Goal: Task Accomplishment & Management: Complete application form

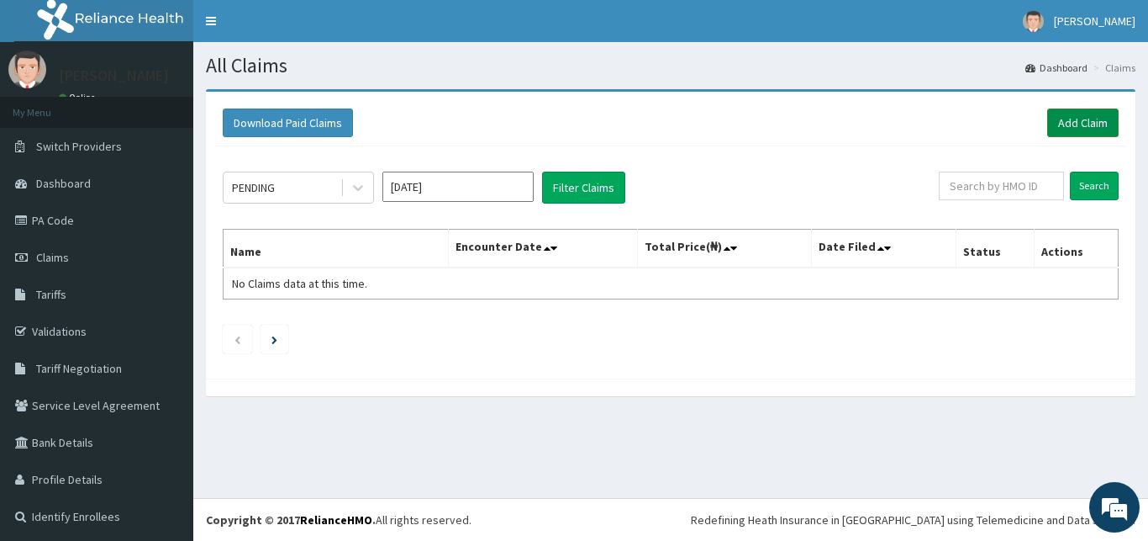
click at [1090, 123] on link "Add Claim" at bounding box center [1082, 122] width 71 height 29
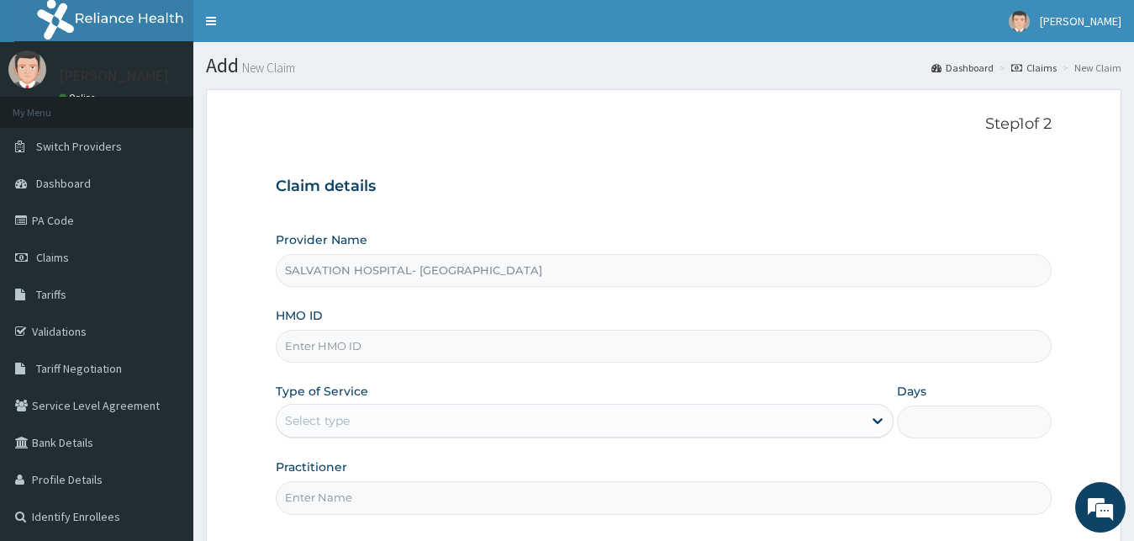
type input "SALVATION HOSPITAL- [GEOGRAPHIC_DATA]"
drag, startPoint x: 1133, startPoint y: 134, endPoint x: 1147, endPoint y: 315, distance: 182.1
click at [1133, 315] on div "R EL Toggle navigation [PERSON_NAME] [PERSON_NAME] - [EMAIL_ADDRESS][DOMAIN_NAM…" at bounding box center [567, 349] width 1134 height 698
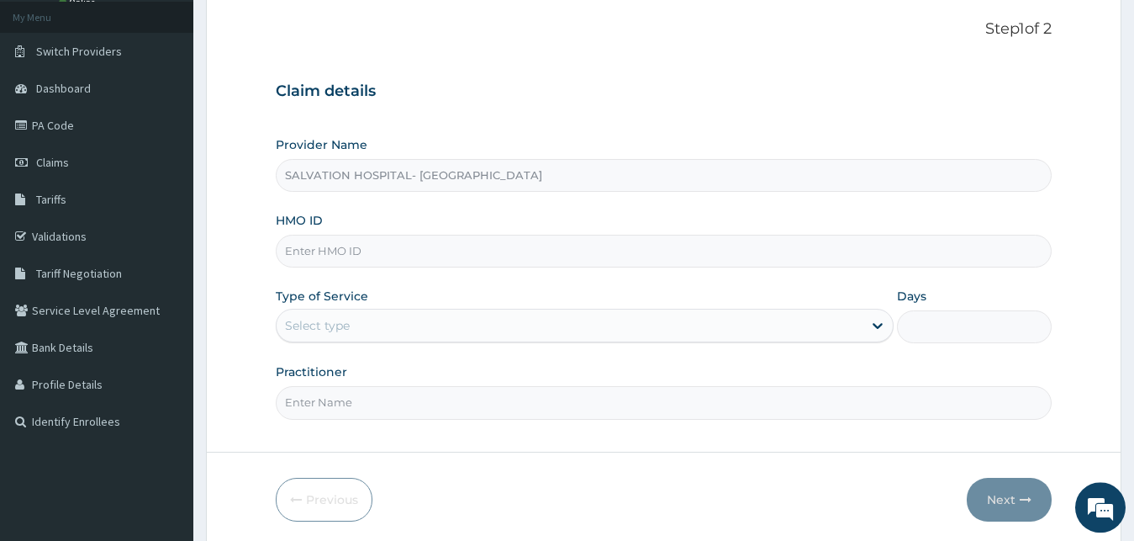
scroll to position [157, 0]
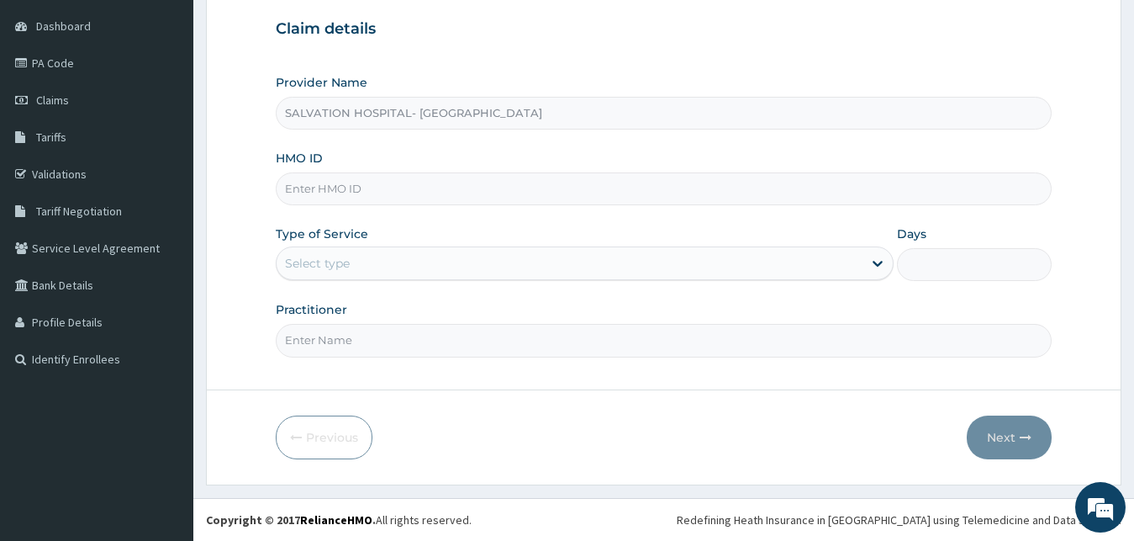
click at [666, 179] on input "HMO ID" at bounding box center [664, 188] width 777 height 33
type input "b"
type input "BTR/10862/B"
click at [657, 248] on div "Select type" at bounding box center [585, 263] width 619 height 34
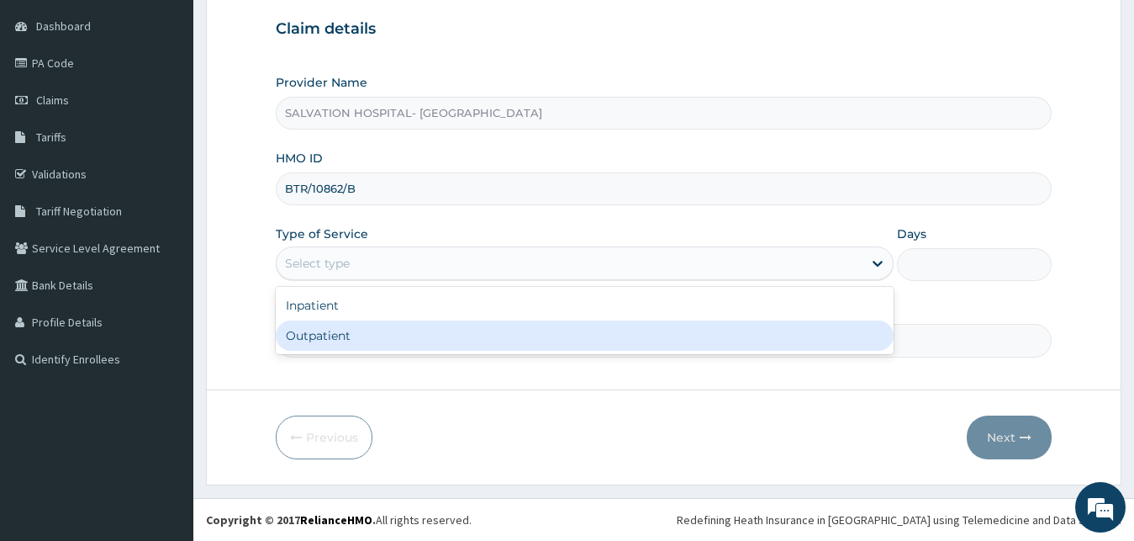
click at [599, 344] on div "Outpatient" at bounding box center [585, 335] width 619 height 30
type input "1"
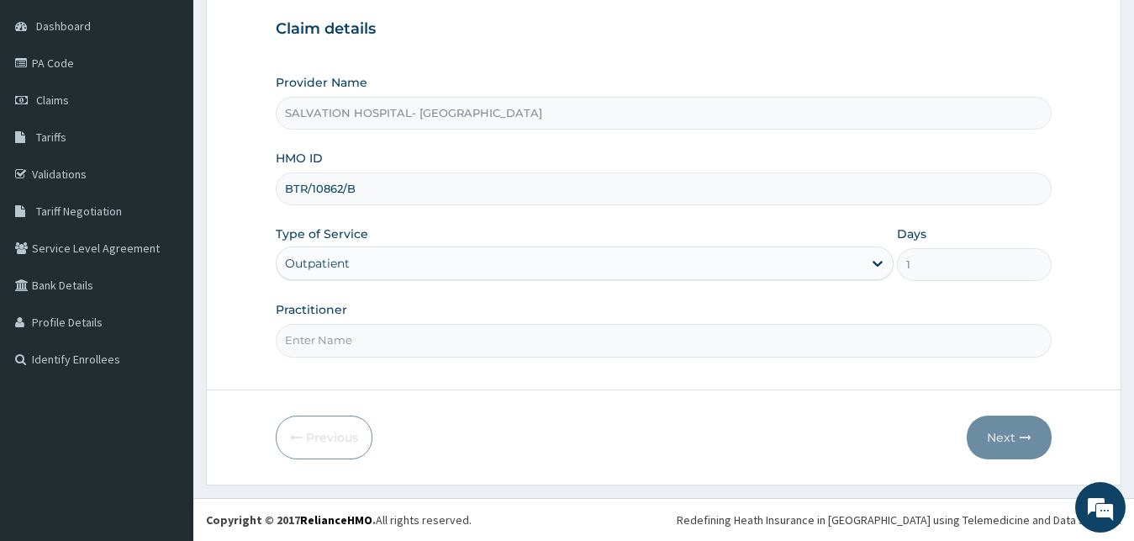
click at [581, 339] on input "Practitioner" at bounding box center [664, 340] width 777 height 33
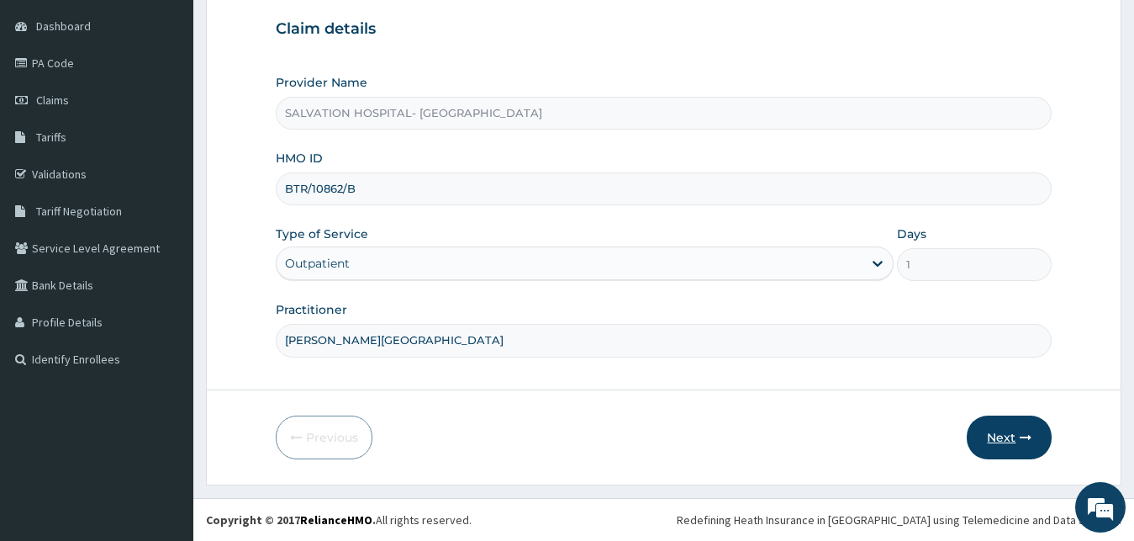
type input "[PERSON_NAME][GEOGRAPHIC_DATA]"
click at [979, 426] on button "Next" at bounding box center [1009, 437] width 85 height 44
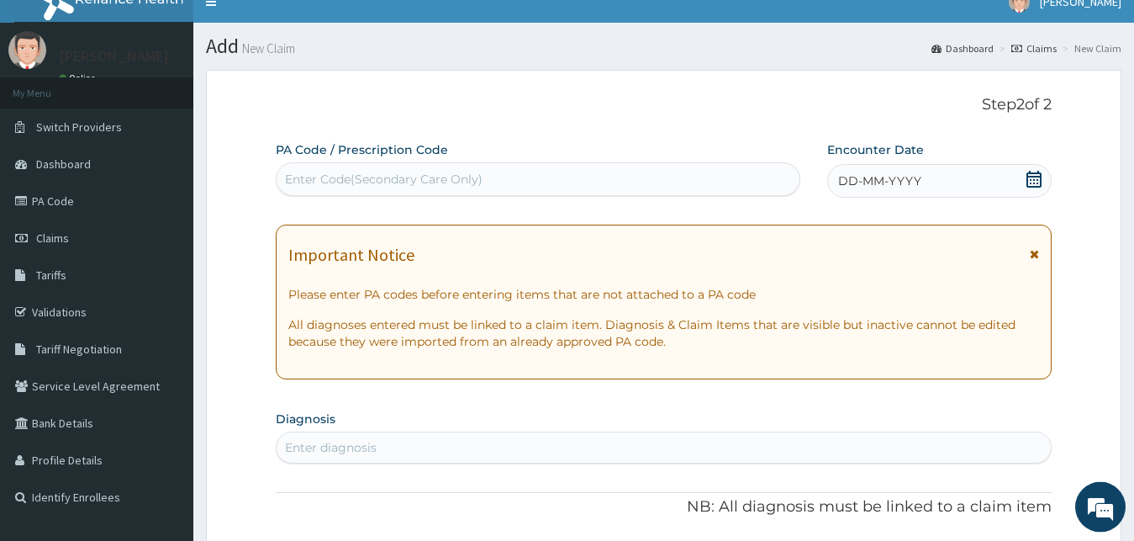
scroll to position [18, 0]
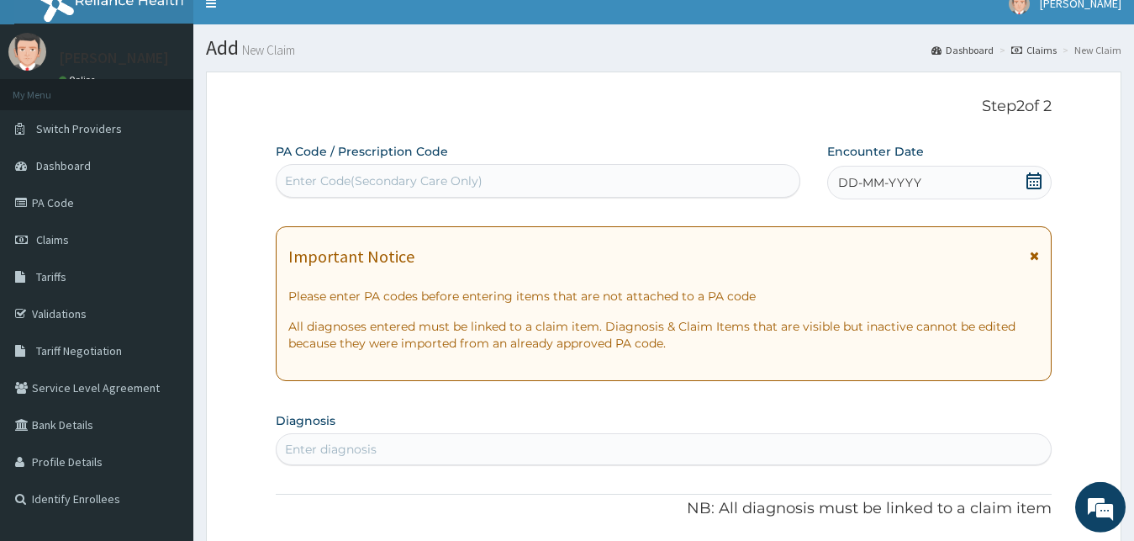
click at [1031, 182] on icon at bounding box center [1033, 180] width 15 height 17
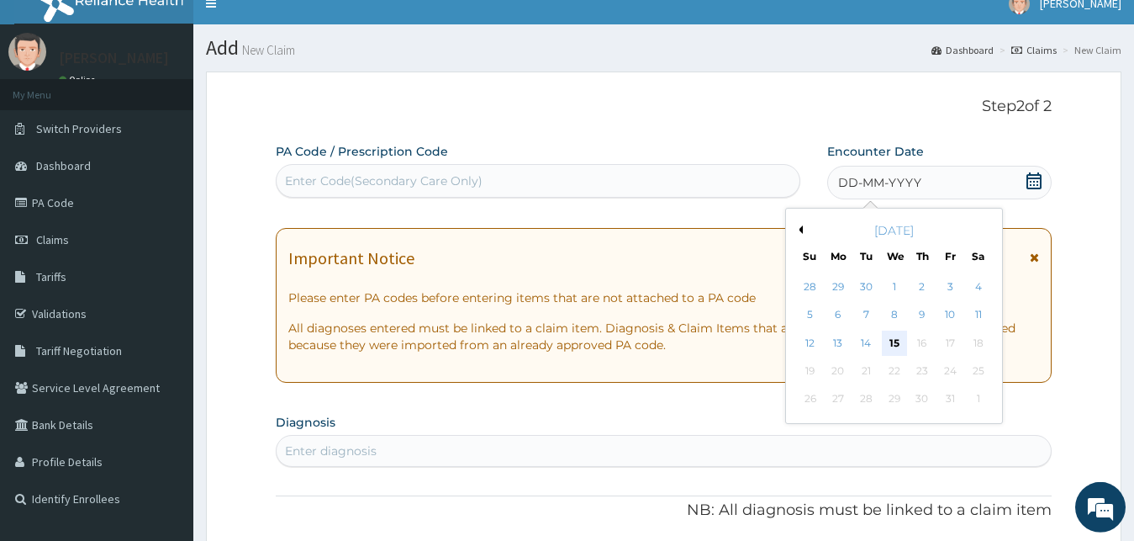
click at [895, 335] on div "15" at bounding box center [893, 342] width 25 height 25
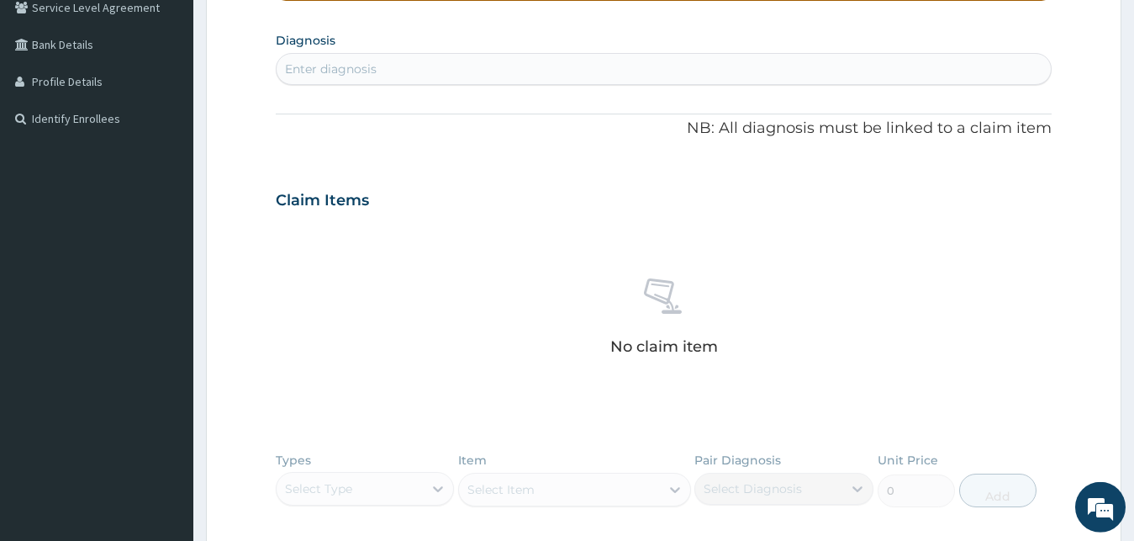
scroll to position [409, 0]
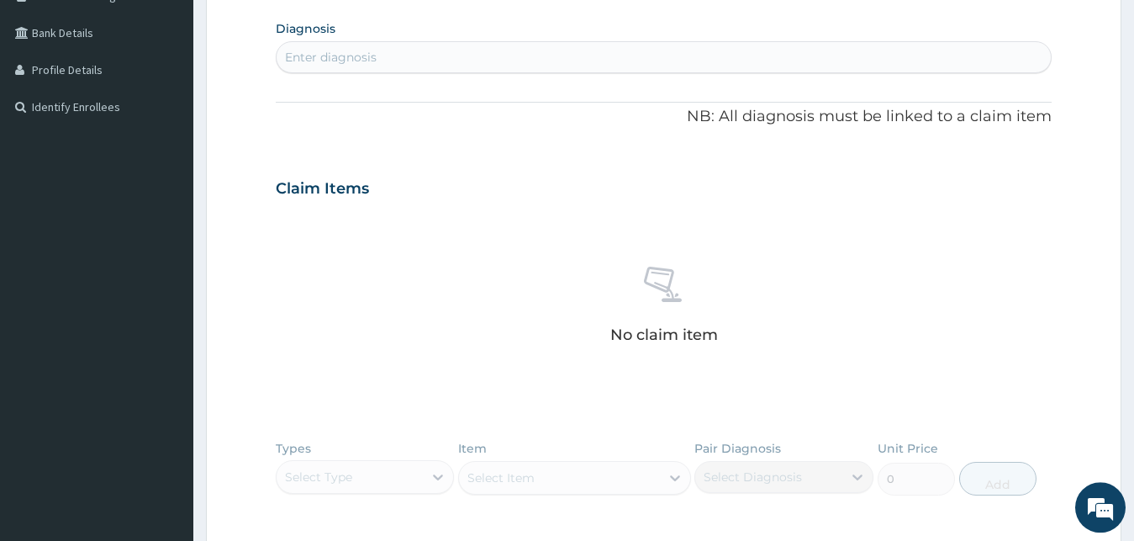
click at [713, 59] on div "Enter diagnosis" at bounding box center [664, 57] width 775 height 27
type input "[MEDICAL_DATA]"
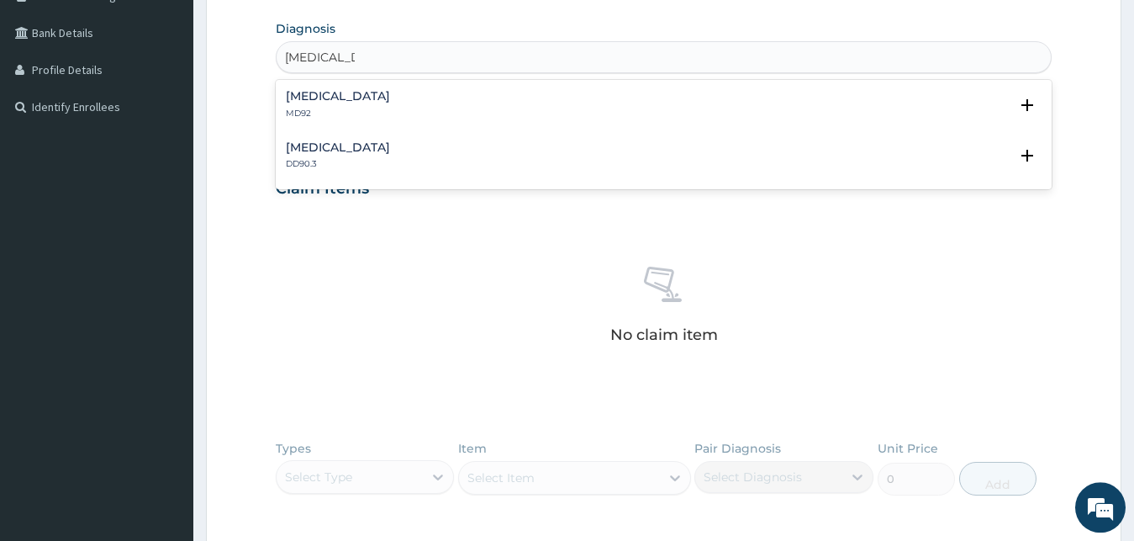
click at [330, 103] on h4 "[MEDICAL_DATA]" at bounding box center [338, 96] width 104 height 13
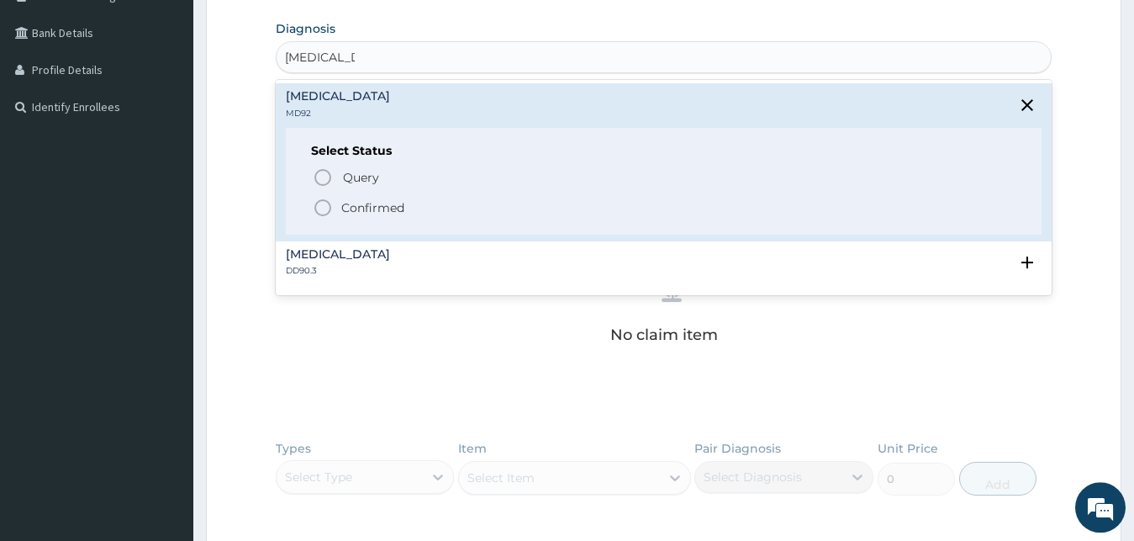
click at [318, 207] on icon "status option filled" at bounding box center [323, 208] width 20 height 20
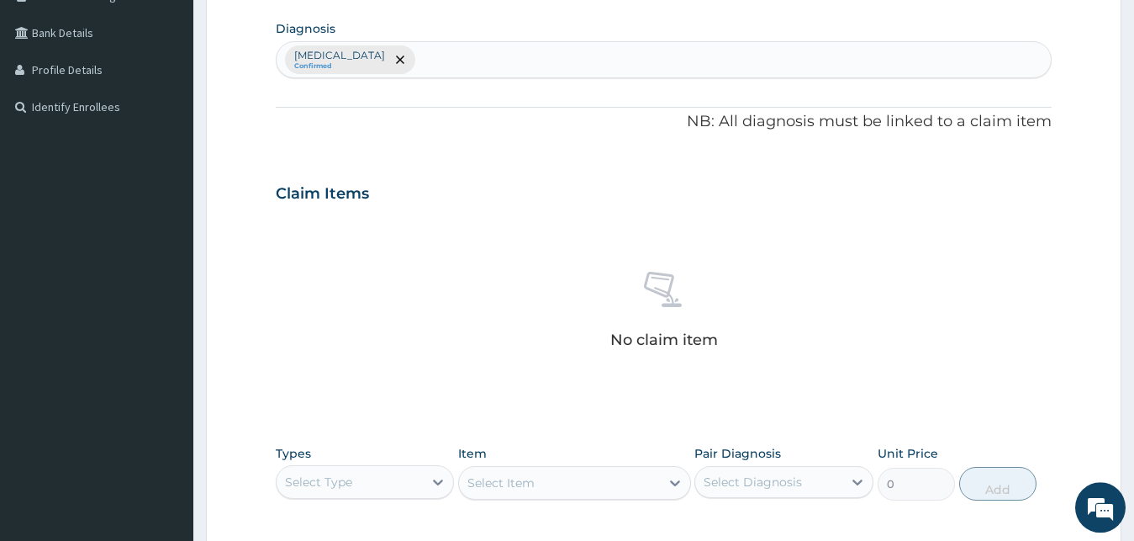
scroll to position [672, 0]
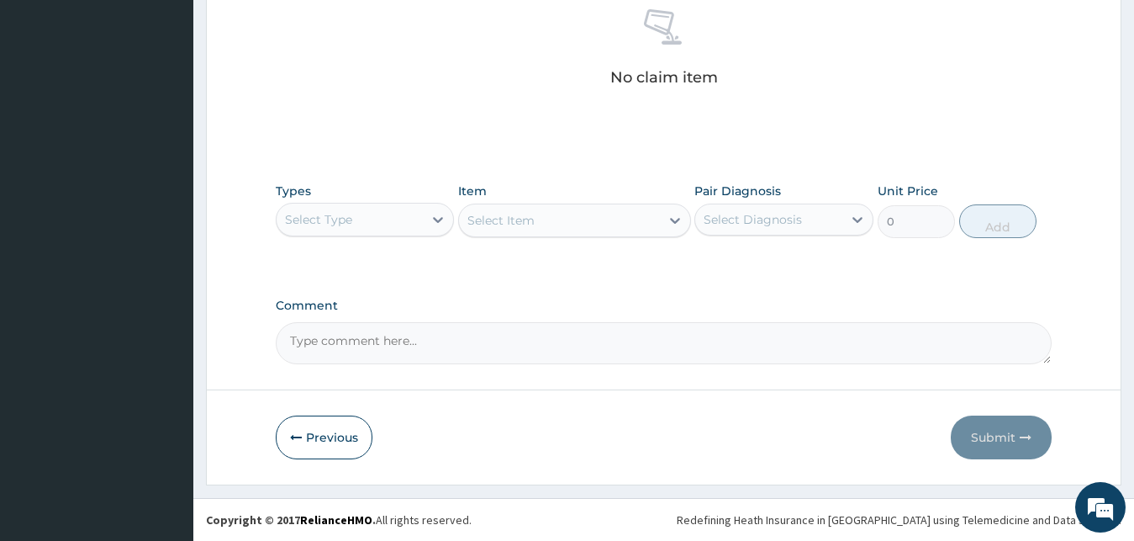
click at [336, 222] on div "Select Type" at bounding box center [318, 219] width 67 height 17
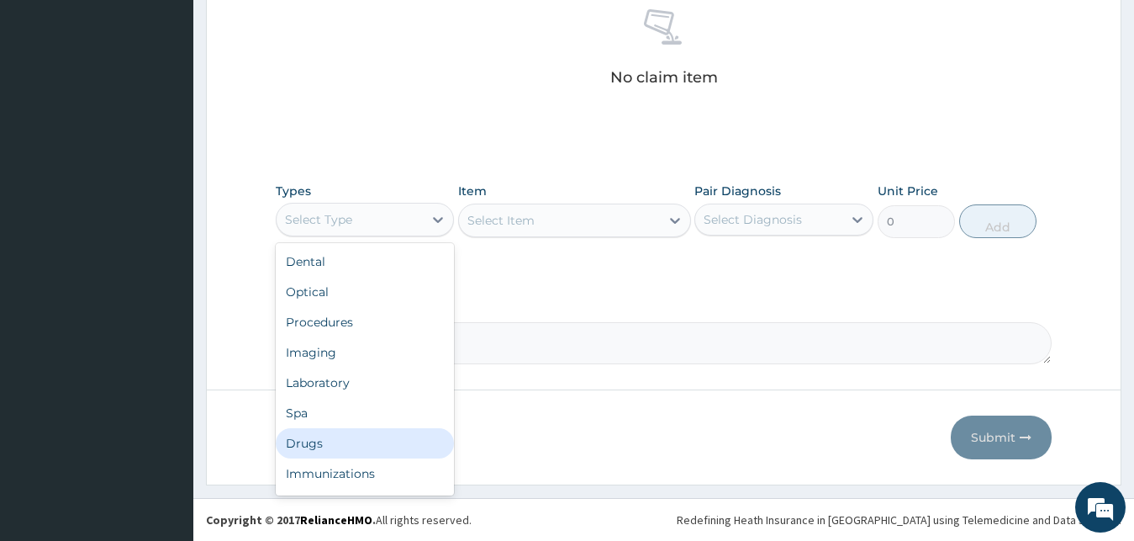
click at [414, 440] on div "Drugs" at bounding box center [365, 443] width 179 height 30
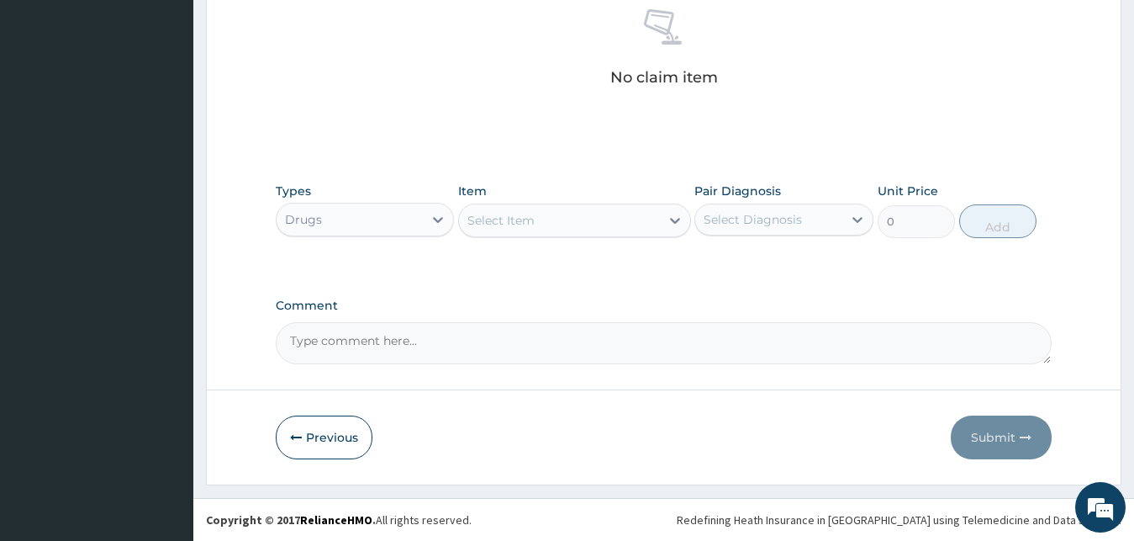
click at [605, 212] on div "Select Item" at bounding box center [559, 220] width 201 height 27
type input "GASC"
click at [602, 257] on div "GASCOL SUSPENSION" at bounding box center [574, 262] width 233 height 30
type input "979.9999999999999"
click at [757, 214] on div "Select Diagnosis" at bounding box center [753, 219] width 98 height 17
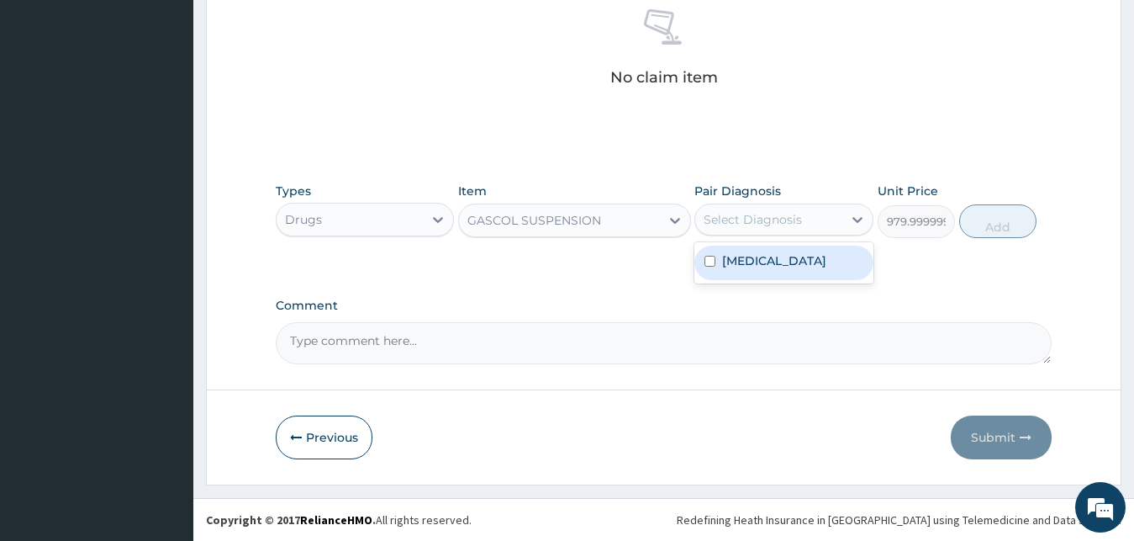
click at [715, 265] on input "checkbox" at bounding box center [709, 261] width 11 height 11
checkbox input "true"
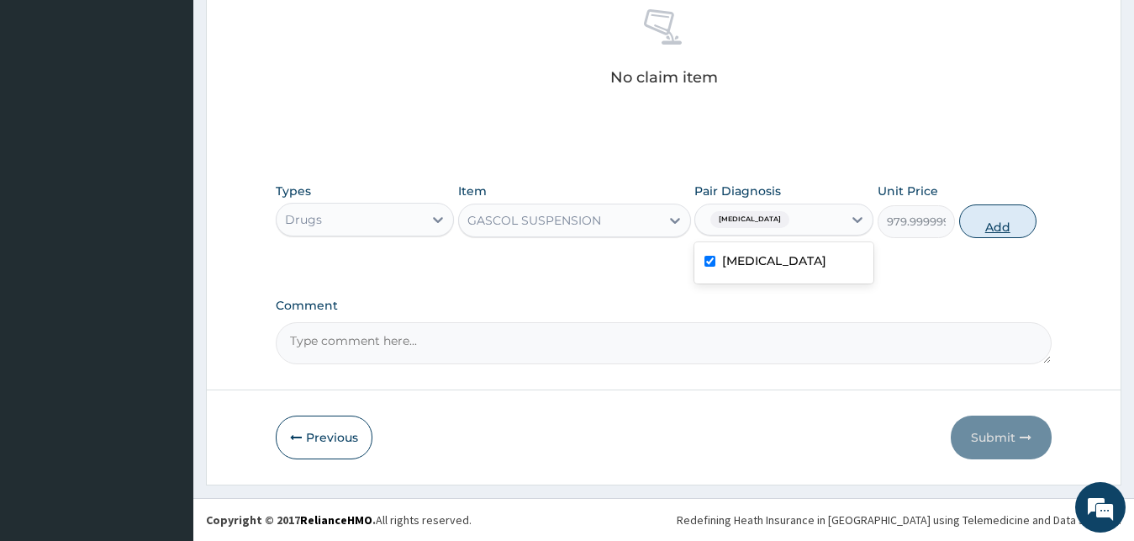
click at [997, 226] on button "Add" at bounding box center [997, 221] width 77 height 34
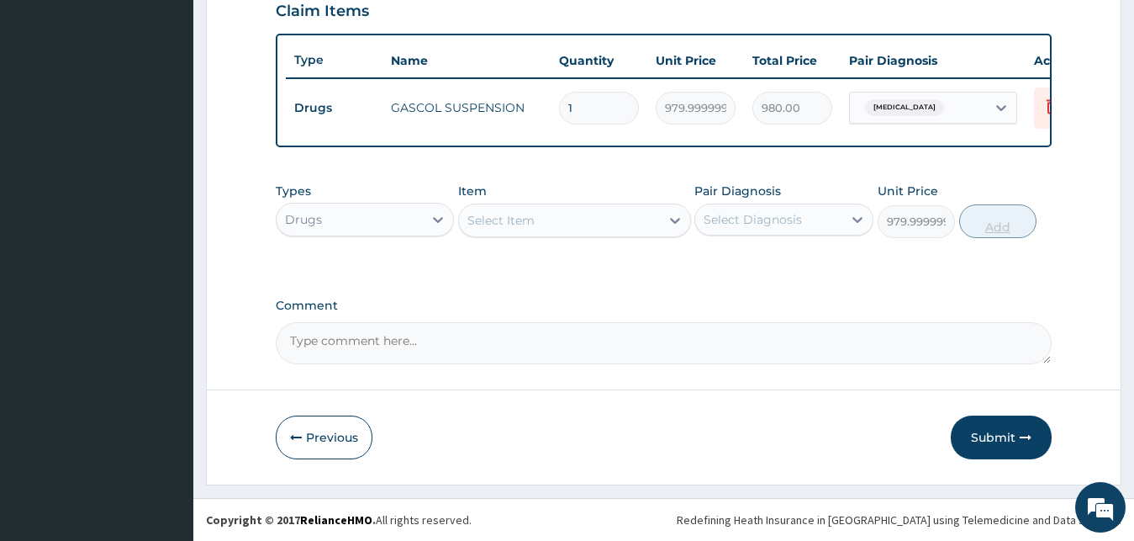
type input "0"
click at [1014, 425] on button "Submit" at bounding box center [1001, 437] width 101 height 44
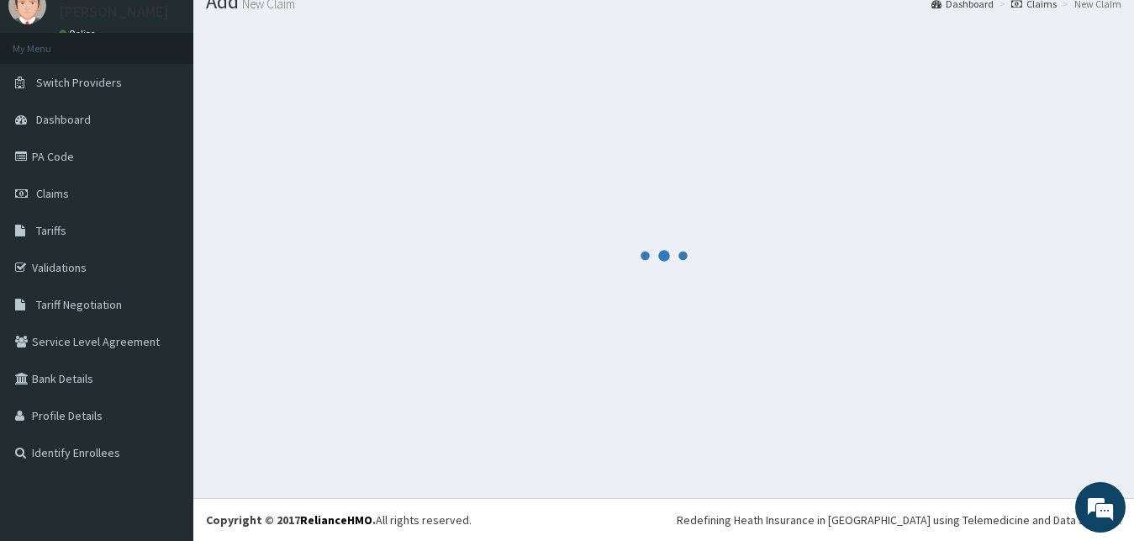
scroll to position [64, 0]
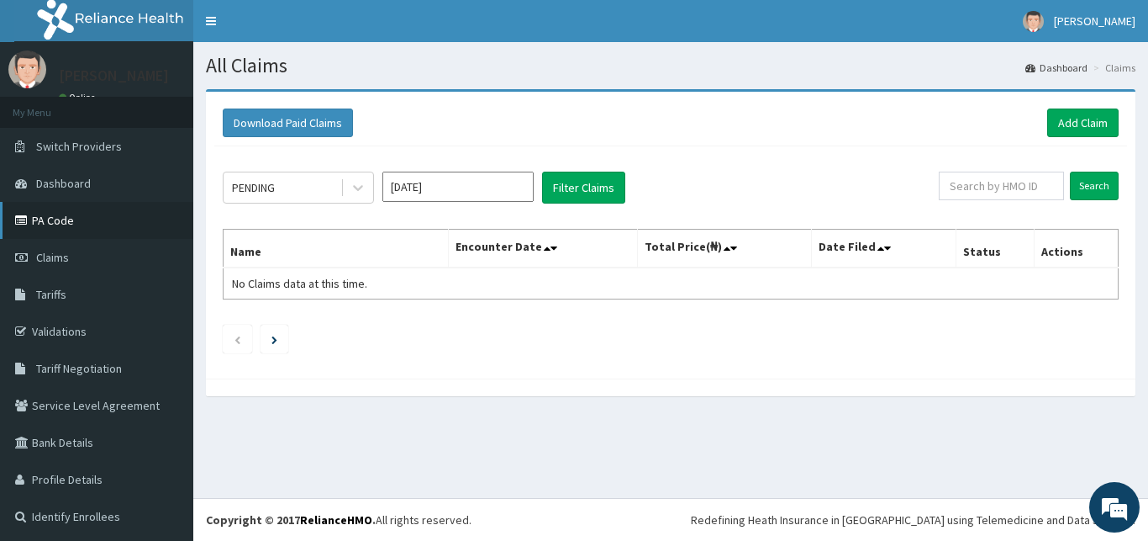
click at [51, 221] on link "PA Code" at bounding box center [96, 220] width 193 height 37
